Goal: Check status: Check status

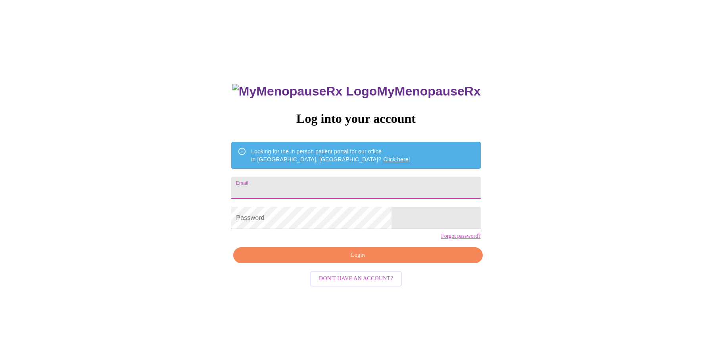
type input "[EMAIL_ADDRESS][DOMAIN_NAME]"
click at [357, 261] on span "Login" at bounding box center [357, 256] width 231 height 10
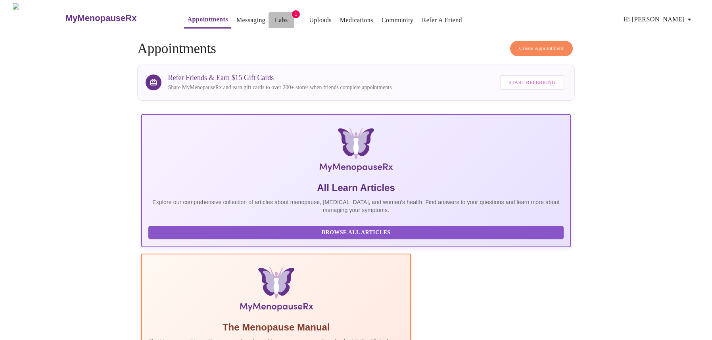
click at [275, 17] on link "Labs" at bounding box center [281, 20] width 13 height 11
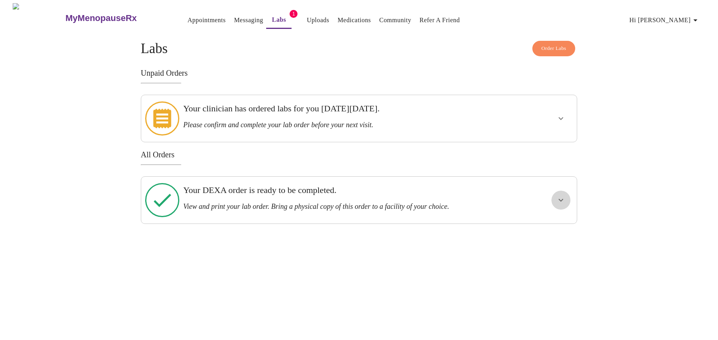
click at [560, 196] on icon "show more" at bounding box center [561, 201] width 10 height 10
click at [549, 224] on span "View Order" at bounding box center [542, 229] width 36 height 10
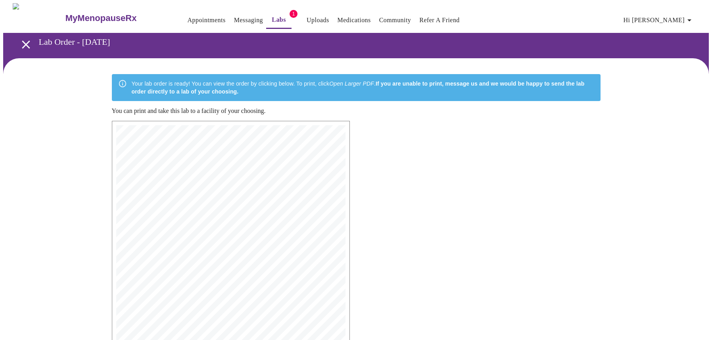
click at [272, 17] on link "Labs" at bounding box center [279, 19] width 14 height 11
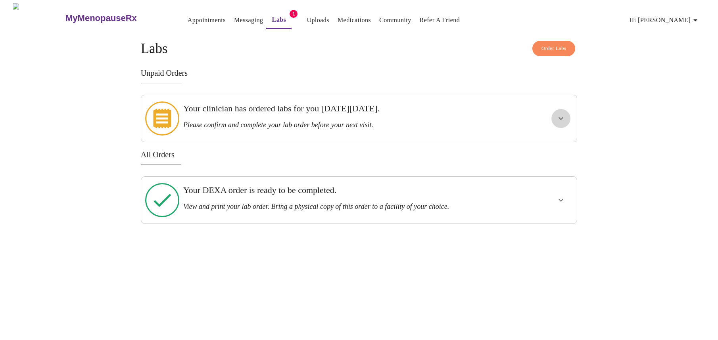
click at [561, 117] on icon "show more" at bounding box center [561, 118] width 5 height 3
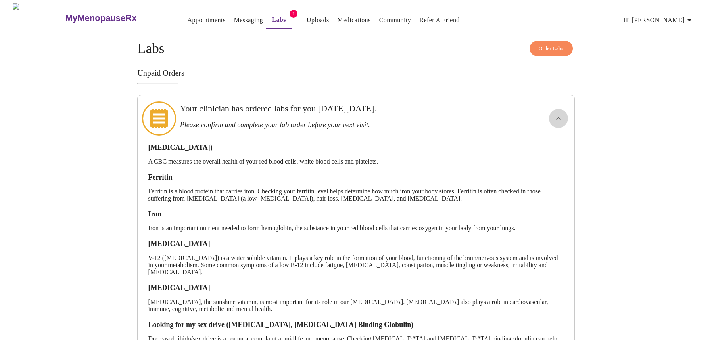
click at [565, 115] on button "show more" at bounding box center [558, 118] width 19 height 19
